Goal: Task Accomplishment & Management: Manage account settings

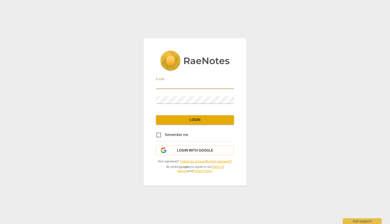
click at [180, 86] on input "email" at bounding box center [195, 86] width 78 height 8
type input "[PERSON_NAME][EMAIL_ADDRESS][PERSON_NAME][DOMAIN_NAME]"
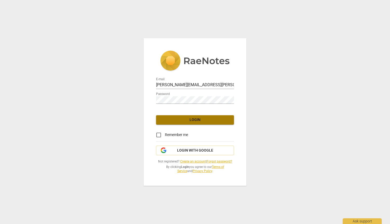
click at [187, 117] on span "Login" at bounding box center [195, 119] width 70 height 5
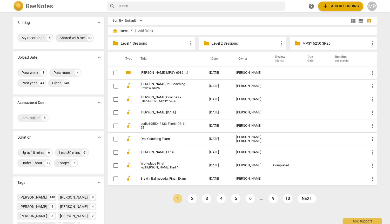
click at [65, 38] on div "Shared with me" at bounding box center [72, 37] width 25 height 5
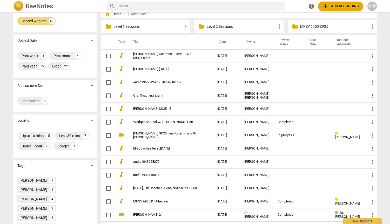
scroll to position [16, 0]
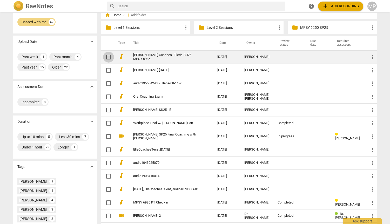
click at [103, 56] on input "checkbox" at bounding box center [108, 57] width 11 height 6
click at [370, 58] on span "more_vert" at bounding box center [372, 57] width 6 height 6
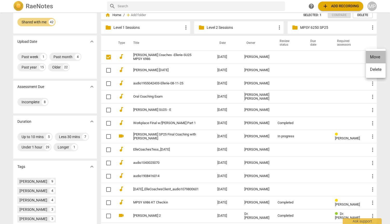
click at [371, 58] on li "Move" at bounding box center [376, 57] width 20 height 12
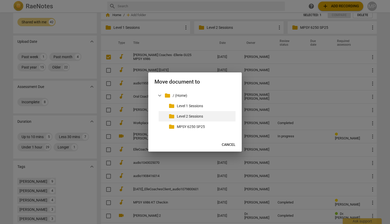
click at [181, 117] on p "Level 2 Sessions" at bounding box center [205, 116] width 57 height 5
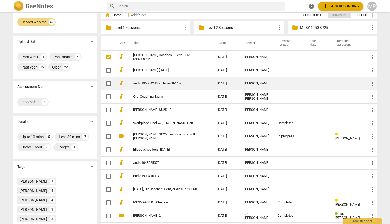
checkbox input "true"
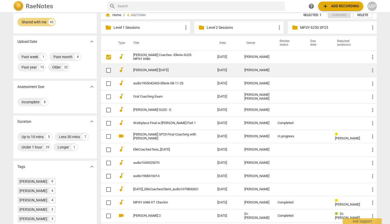
click at [149, 70] on link "[PERSON_NAME] [DATE]" at bounding box center [165, 70] width 65 height 4
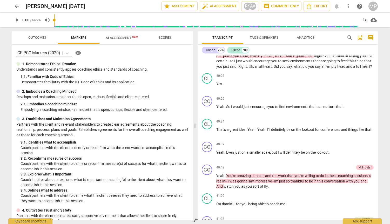
scroll to position [4987, 0]
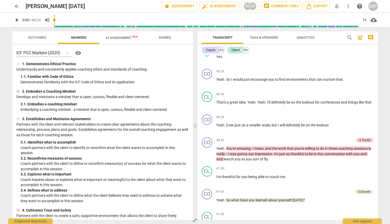
click at [15, 7] on span "arrow_back" at bounding box center [17, 6] width 6 height 6
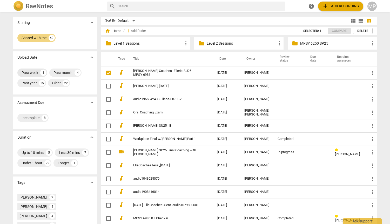
click at [25, 71] on div "Past week" at bounding box center [30, 72] width 17 height 5
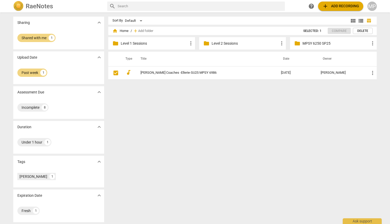
click at [163, 43] on p "Level 1 Sessions" at bounding box center [154, 43] width 67 height 5
click at [346, 43] on p "MPSY 6250 SP25" at bounding box center [335, 43] width 67 height 5
click at [220, 43] on p "Level 2 Sessions" at bounding box center [245, 43] width 67 height 5
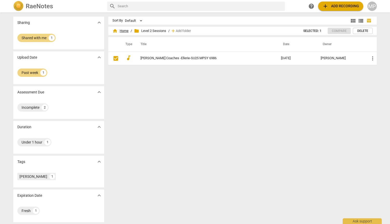
click at [127, 32] on span "home Home" at bounding box center [120, 30] width 16 height 5
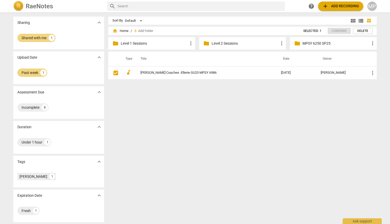
click at [32, 7] on h2 "RaeNotes" at bounding box center [39, 6] width 27 height 7
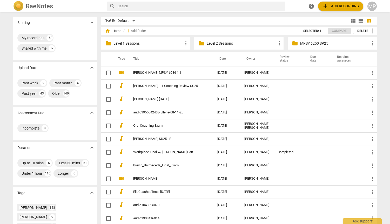
click at [226, 60] on th "Date" at bounding box center [226, 59] width 27 height 15
